Goal: Ask a question: Seek information or help from site administrators or community

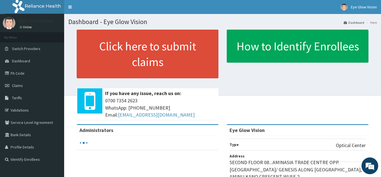
click at [369, 169] on em at bounding box center [370, 165] width 15 height 15
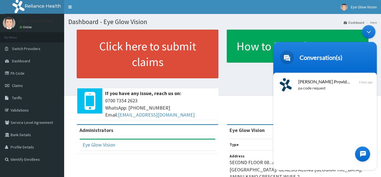
click at [365, 152] on div at bounding box center [363, 153] width 15 height 15
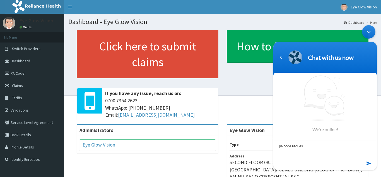
type textarea "pa code request"
click at [369, 162] on em at bounding box center [369, 163] width 5 height 8
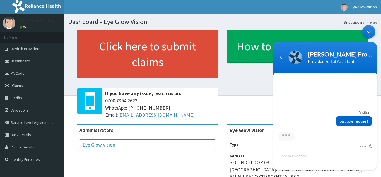
scroll to position [89, 0]
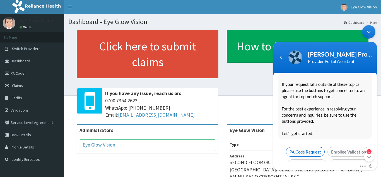
click at [309, 148] on span "PA Code Request" at bounding box center [305, 151] width 39 height 9
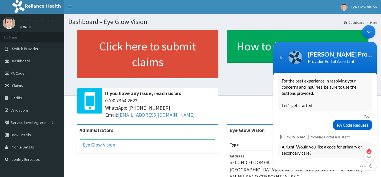
scroll to position [134, 0]
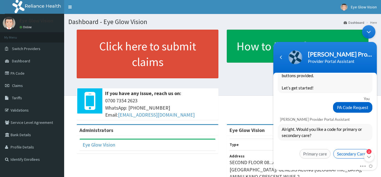
click at [340, 149] on span "Secondary Care" at bounding box center [352, 153] width 36 height 9
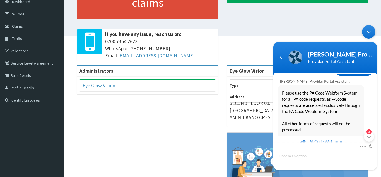
scroll to position [219, 0]
click at [320, 136] on em "PA Code Webform" at bounding box center [326, 140] width 34 height 11
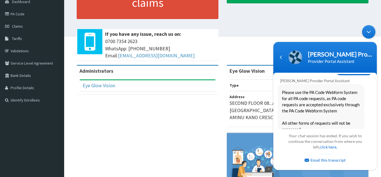
scroll to position [349, 0]
